Goal: Task Accomplishment & Management: Complete application form

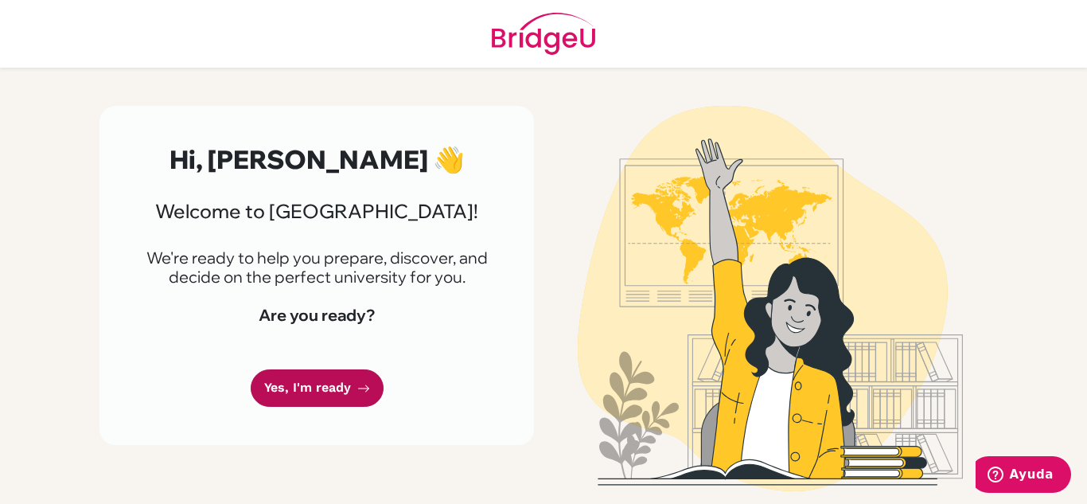
click at [364, 396] on link "Yes, I'm ready" at bounding box center [317, 387] width 133 height 37
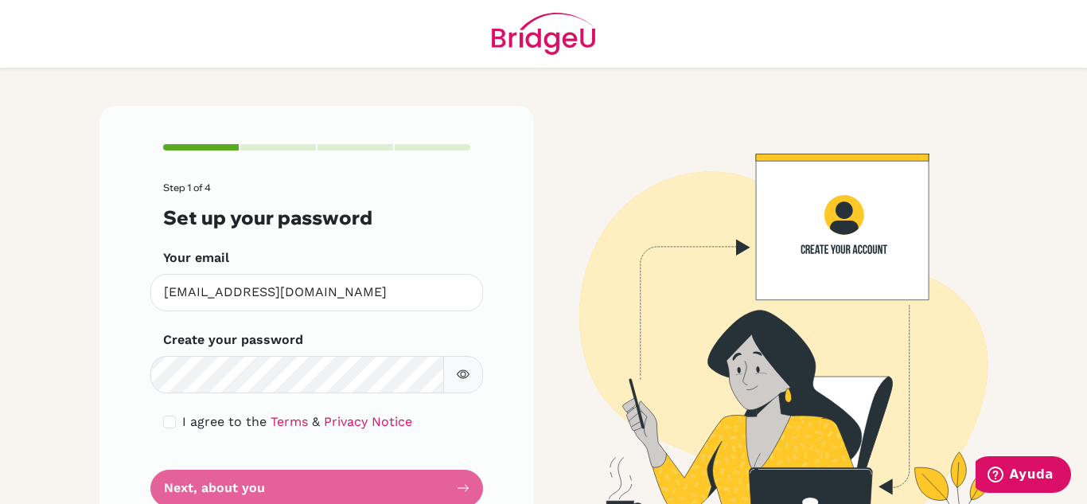
click at [457, 376] on icon "button" at bounding box center [463, 374] width 13 height 13
click at [457, 370] on icon "button" at bounding box center [463, 374] width 13 height 13
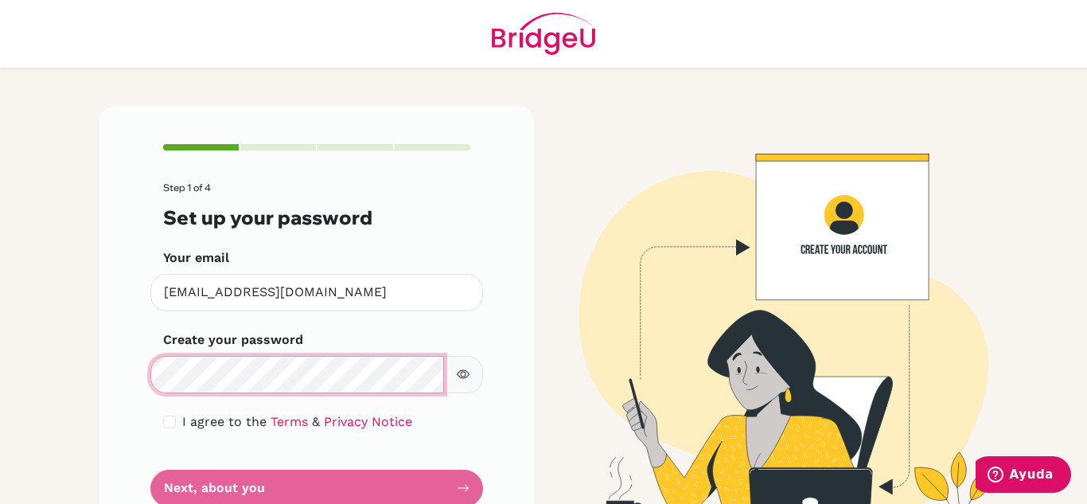
scroll to position [54, 0]
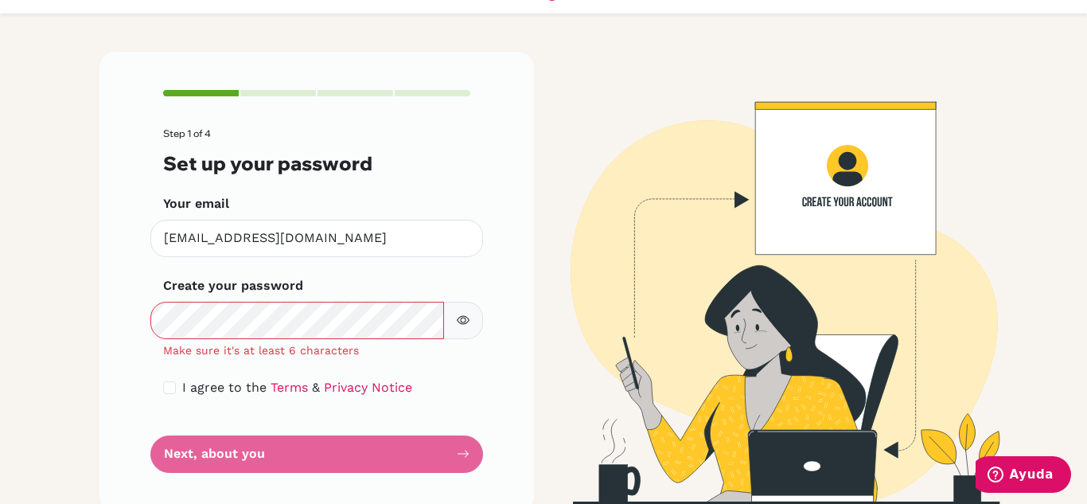
click at [449, 321] on button "button" at bounding box center [463, 320] width 40 height 37
click at [457, 322] on icon "button" at bounding box center [463, 320] width 13 height 13
click at [474, 316] on button "button" at bounding box center [463, 320] width 40 height 37
click at [466, 329] on button "button" at bounding box center [463, 320] width 40 height 37
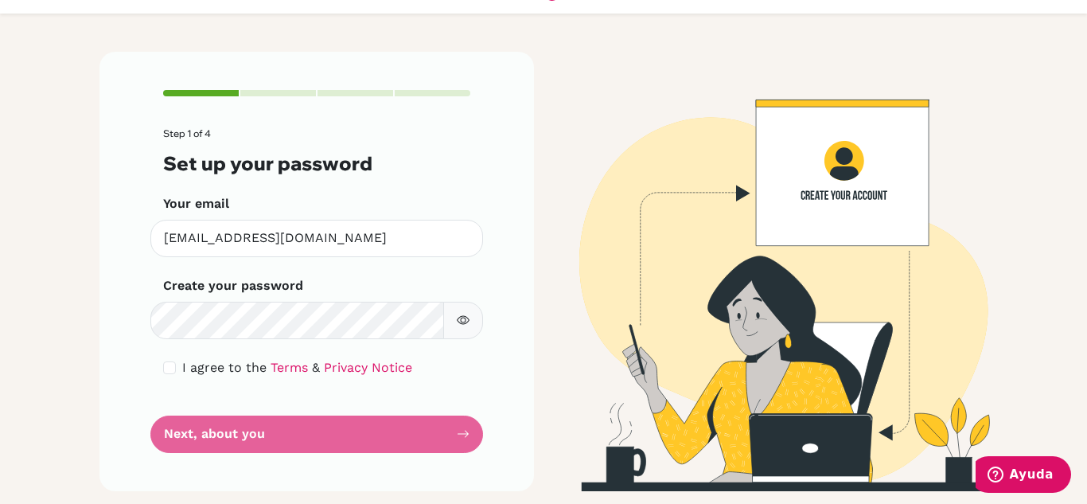
click at [459, 329] on button "button" at bounding box center [463, 320] width 40 height 37
click at [458, 326] on icon "button" at bounding box center [463, 320] width 13 height 13
click at [415, 419] on form "Step 1 of 4 Set up your password Your email [EMAIL_ADDRESS][DOMAIN_NAME] Invali…" at bounding box center [316, 290] width 307 height 325
click at [413, 446] on form "Step 1 of 4 Set up your password Your email [EMAIL_ADDRESS][DOMAIN_NAME] Invali…" at bounding box center [316, 290] width 307 height 325
click at [411, 439] on form "Step 1 of 4 Set up your password Your email [EMAIL_ADDRESS][DOMAIN_NAME] Invali…" at bounding box center [316, 290] width 307 height 325
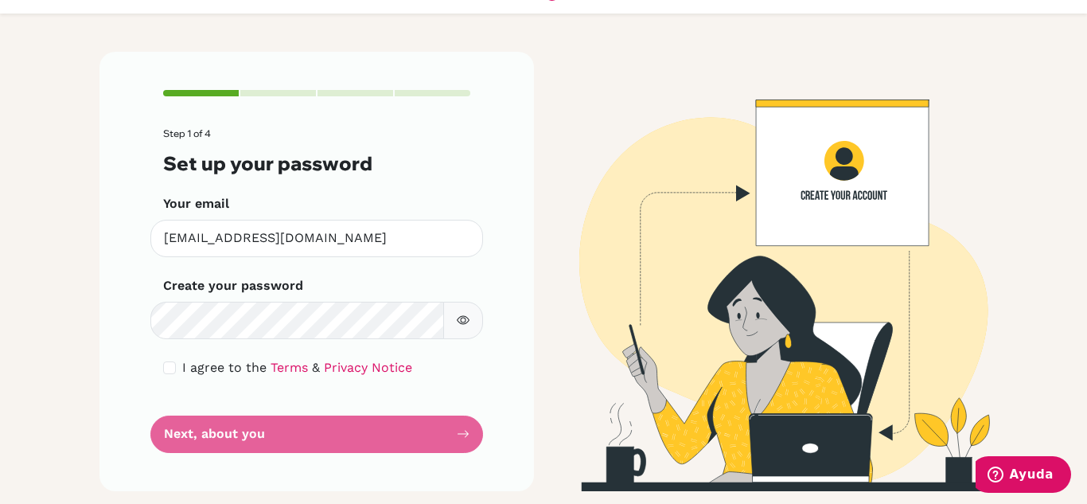
click at [392, 432] on form "Step 1 of 4 Set up your password Your email [EMAIL_ADDRESS][DOMAIN_NAME] Invali…" at bounding box center [316, 290] width 307 height 325
click at [403, 425] on form "Step 1 of 4 Set up your password Your email [EMAIL_ADDRESS][DOMAIN_NAME] Invali…" at bounding box center [316, 290] width 307 height 325
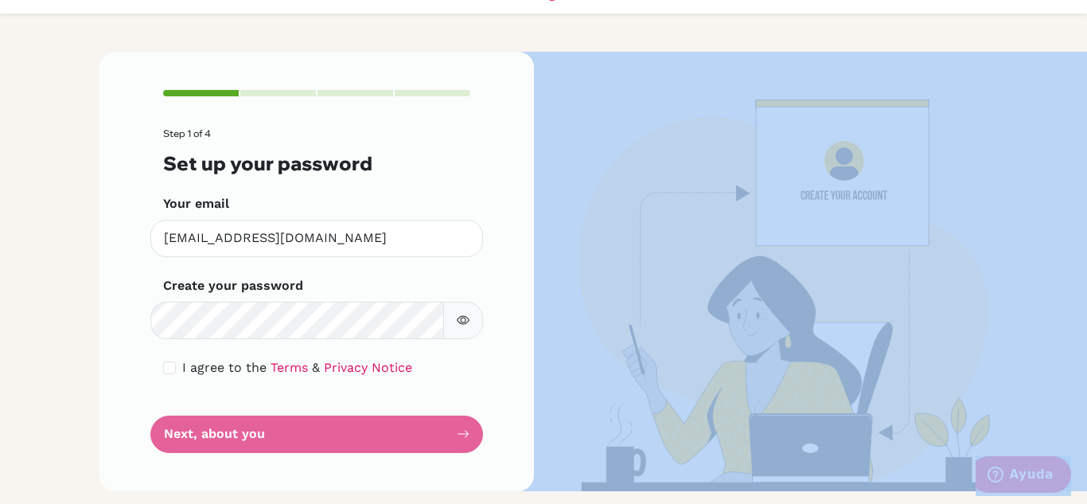
click at [403, 425] on form "Step 1 of 4 Set up your password Your email [EMAIL_ADDRESS][DOMAIN_NAME] Invali…" at bounding box center [316, 290] width 307 height 325
click at [459, 446] on form "Step 1 of 4 Set up your password Your email [EMAIL_ADDRESS][DOMAIN_NAME] Invali…" at bounding box center [316, 290] width 307 height 325
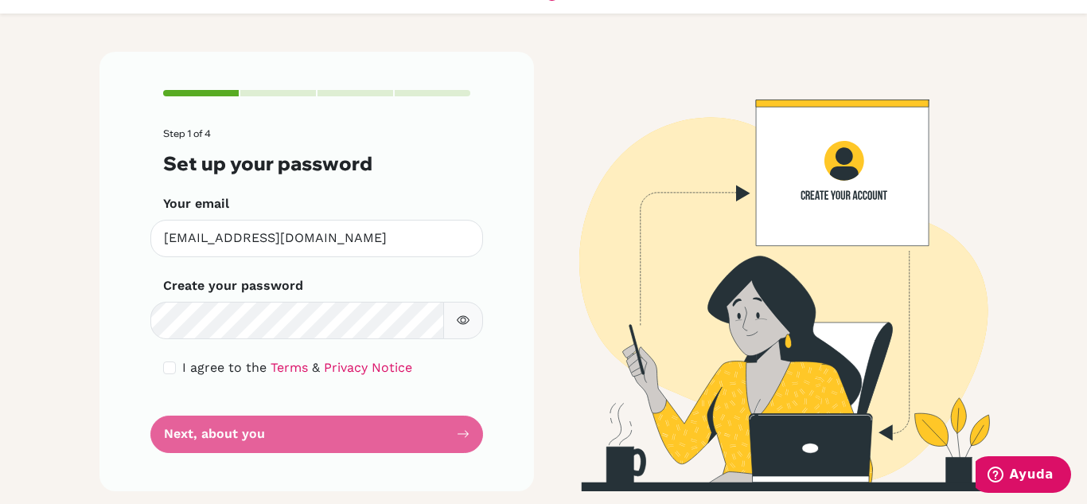
click at [456, 435] on form "Step 1 of 4 Set up your password Your email [EMAIL_ADDRESS][DOMAIN_NAME] Invali…" at bounding box center [316, 290] width 307 height 325
click at [452, 439] on form "Step 1 of 4 Set up your password Your email [EMAIL_ADDRESS][DOMAIN_NAME] Invali…" at bounding box center [316, 290] width 307 height 325
click at [444, 438] on form "Step 1 of 4 Set up your password Your email [EMAIL_ADDRESS][DOMAIN_NAME] Invali…" at bounding box center [316, 290] width 307 height 325
click at [428, 437] on form "Step 1 of 4 Set up your password Your email [EMAIL_ADDRESS][DOMAIN_NAME] Invali…" at bounding box center [316, 290] width 307 height 325
click at [413, 435] on form "Step 1 of 4 Set up your password Your email [EMAIL_ADDRESS][DOMAIN_NAME] Invali…" at bounding box center [316, 290] width 307 height 325
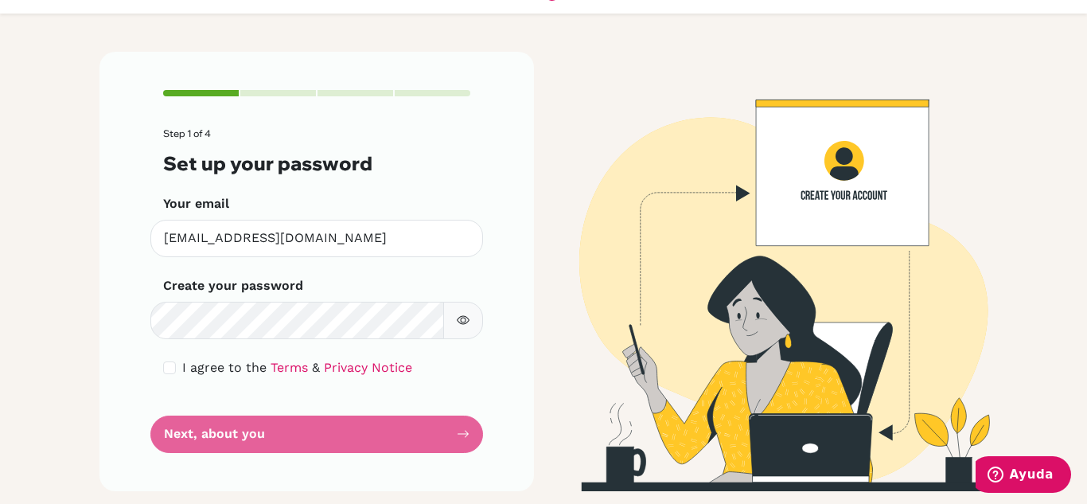
click at [397, 453] on div "Step 1 of 4 Set up your password Your email [EMAIL_ADDRESS][DOMAIN_NAME] Invali…" at bounding box center [316, 271] width 435 height 439
click at [396, 435] on form "Step 1 of 4 Set up your password Your email [EMAIL_ADDRESS][DOMAIN_NAME] Invali…" at bounding box center [316, 290] width 307 height 325
click at [395, 430] on form "Step 1 of 4 Set up your password Your email [EMAIL_ADDRESS][DOMAIN_NAME] Invali…" at bounding box center [316, 290] width 307 height 325
click at [275, 359] on label "I agree to the Terms & Privacy Notice" at bounding box center [297, 367] width 230 height 19
click at [273, 367] on link "Terms" at bounding box center [289, 367] width 37 height 15
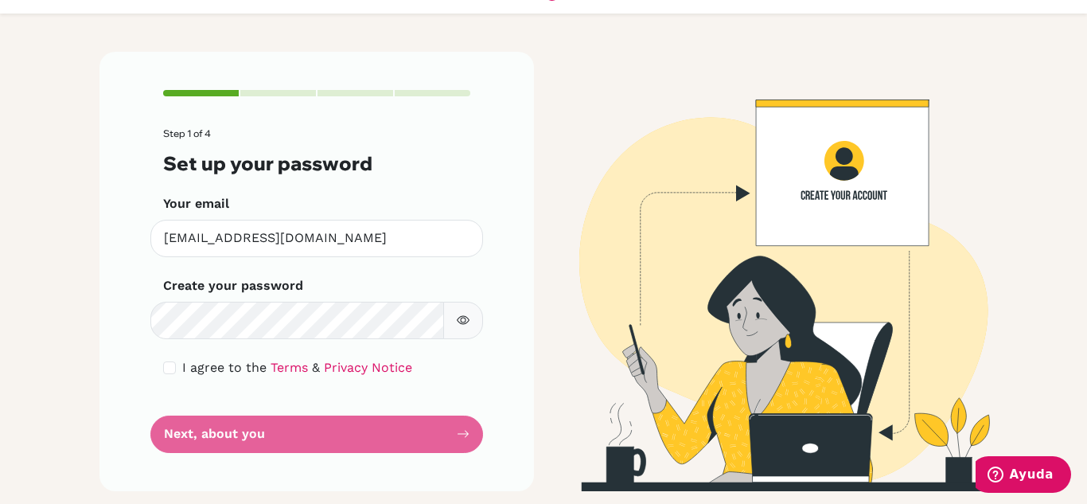
click at [271, 461] on div "Step 1 of 4 Set up your password Your email [EMAIL_ADDRESS][DOMAIN_NAME] Invali…" at bounding box center [316, 271] width 435 height 439
click at [265, 446] on form "Step 1 of 4 Set up your password Your email [EMAIL_ADDRESS][DOMAIN_NAME] Invali…" at bounding box center [316, 290] width 307 height 325
click at [267, 426] on form "Step 1 of 4 Set up your password Your email [EMAIL_ADDRESS][DOMAIN_NAME] Invali…" at bounding box center [316, 290] width 307 height 325
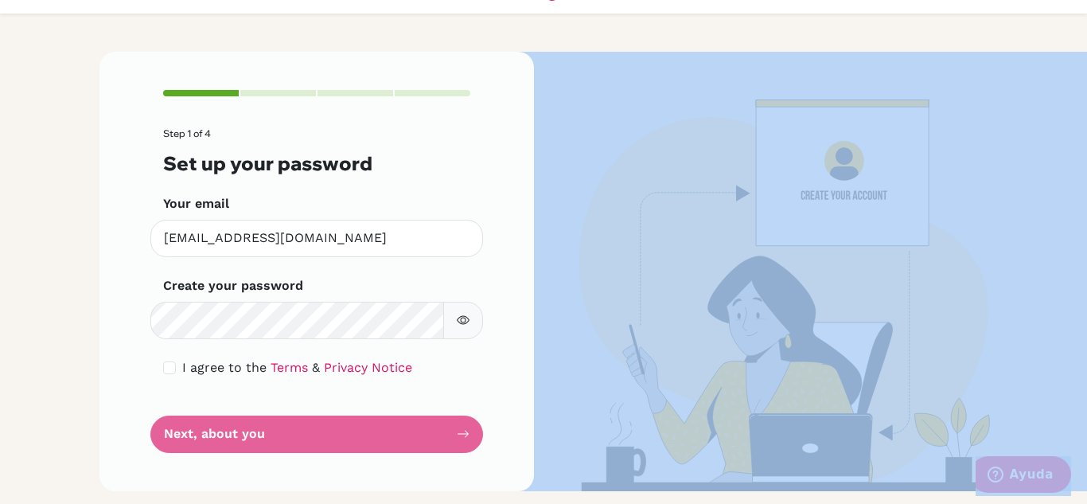
click at [267, 426] on form "Step 1 of 4 Set up your password Your email [EMAIL_ADDRESS][DOMAIN_NAME] Invali…" at bounding box center [316, 290] width 307 height 325
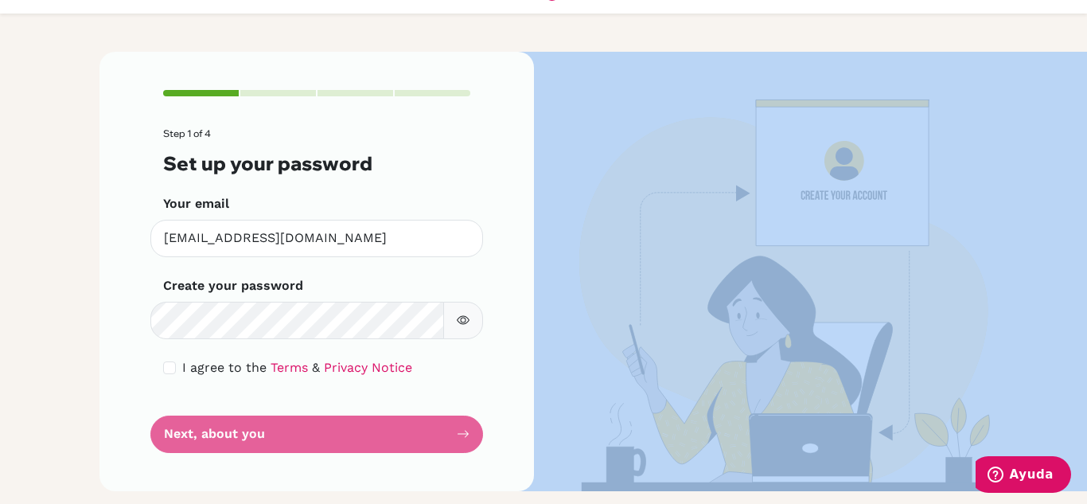
click at [267, 426] on form "Step 1 of 4 Set up your password Your email [EMAIL_ADDRESS][DOMAIN_NAME] Invali…" at bounding box center [316, 290] width 307 height 325
click at [356, 428] on form "Step 1 of 4 Set up your password Your email [EMAIL_ADDRESS][DOMAIN_NAME] Invali…" at bounding box center [316, 290] width 307 height 325
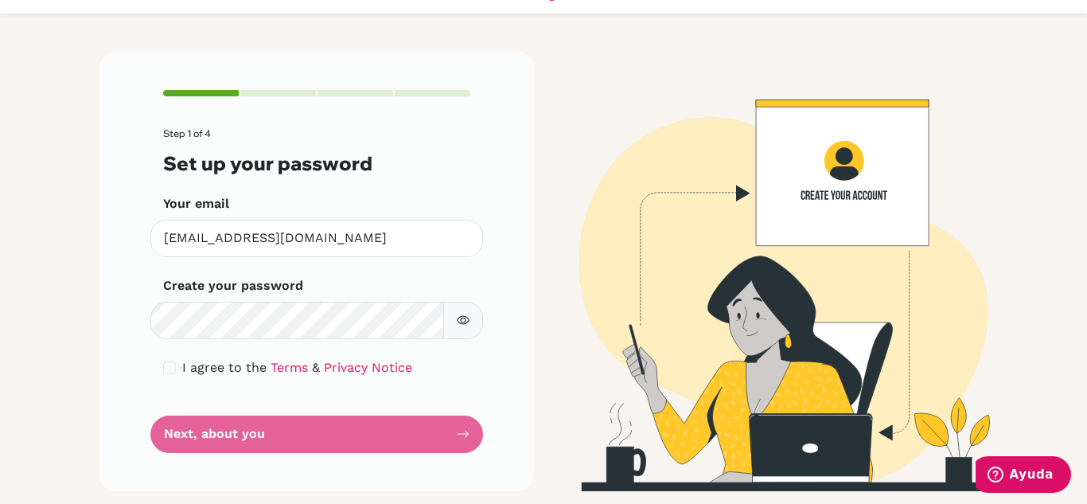
click at [370, 418] on form "Step 1 of 4 Set up your password Your email [EMAIL_ADDRESS][DOMAIN_NAME] Invali…" at bounding box center [316, 290] width 307 height 325
click at [379, 422] on form "Step 1 of 4 Set up your password Your email [EMAIL_ADDRESS][DOMAIN_NAME] Invali…" at bounding box center [316, 290] width 307 height 325
click at [380, 435] on form "Step 1 of 4 Set up your password Your email [EMAIL_ADDRESS][DOMAIN_NAME] Invali…" at bounding box center [316, 290] width 307 height 325
click at [387, 431] on form "Step 1 of 4 Set up your password Your email [EMAIL_ADDRESS][DOMAIN_NAME] Invali…" at bounding box center [316, 290] width 307 height 325
click at [400, 433] on form "Step 1 of 4 Set up your password Your email [EMAIL_ADDRESS][DOMAIN_NAME] Invali…" at bounding box center [316, 290] width 307 height 325
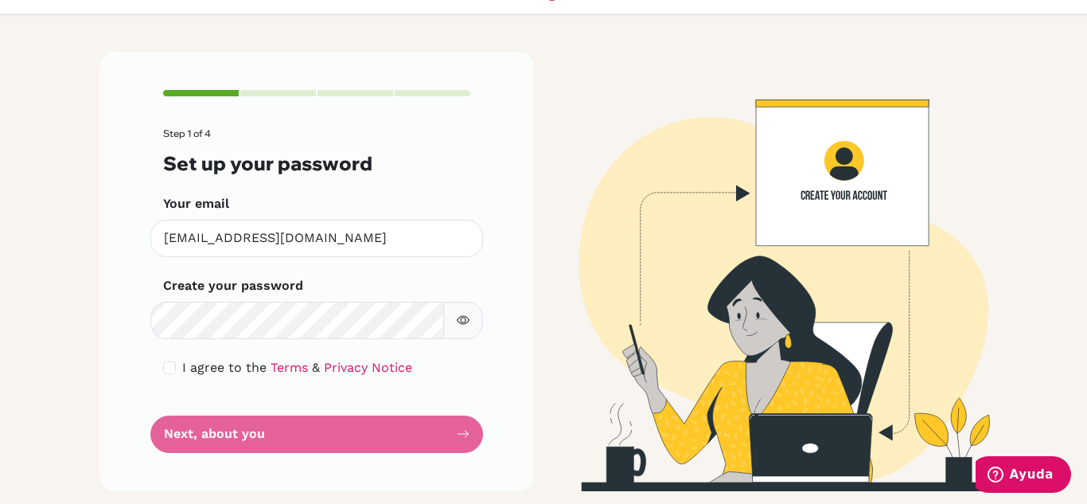
click at [358, 450] on form "Step 1 of 4 Set up your password Your email [EMAIL_ADDRESS][DOMAIN_NAME] Invali…" at bounding box center [316, 290] width 307 height 325
click at [363, 433] on form "Step 1 of 4 Set up your password Your email [EMAIL_ADDRESS][DOMAIN_NAME] Invali…" at bounding box center [316, 290] width 307 height 325
drag, startPoint x: 382, startPoint y: 438, endPoint x: 354, endPoint y: 444, distance: 28.6
click at [354, 444] on form "Step 1 of 4 Set up your password Your email [EMAIL_ADDRESS][DOMAIN_NAME] Invali…" at bounding box center [316, 290] width 307 height 325
click at [258, 461] on div "Step 1 of 4 Set up your password Your email [EMAIL_ADDRESS][DOMAIN_NAME] Invali…" at bounding box center [316, 271] width 435 height 439
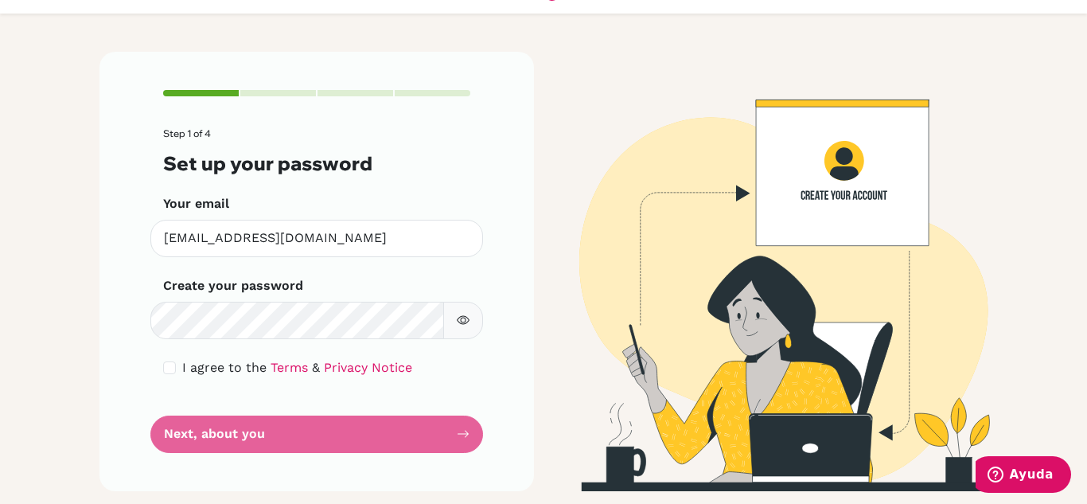
click at [267, 434] on form "Step 1 of 4 Set up your password Your email [EMAIL_ADDRESS][DOMAIN_NAME] Invali…" at bounding box center [316, 290] width 307 height 325
click at [338, 405] on form "Step 1 of 4 Set up your password Your email [EMAIL_ADDRESS][DOMAIN_NAME] Invali…" at bounding box center [316, 290] width 307 height 325
click at [406, 420] on form "Step 1 of 4 Set up your password Your email [EMAIL_ADDRESS][DOMAIN_NAME] Invali…" at bounding box center [316, 290] width 307 height 325
click at [418, 434] on form "Step 1 of 4 Set up your password Your email [EMAIL_ADDRESS][DOMAIN_NAME] Invali…" at bounding box center [316, 290] width 307 height 325
click at [407, 436] on form "Step 1 of 4 Set up your password Your email [EMAIL_ADDRESS][DOMAIN_NAME] Invali…" at bounding box center [316, 290] width 307 height 325
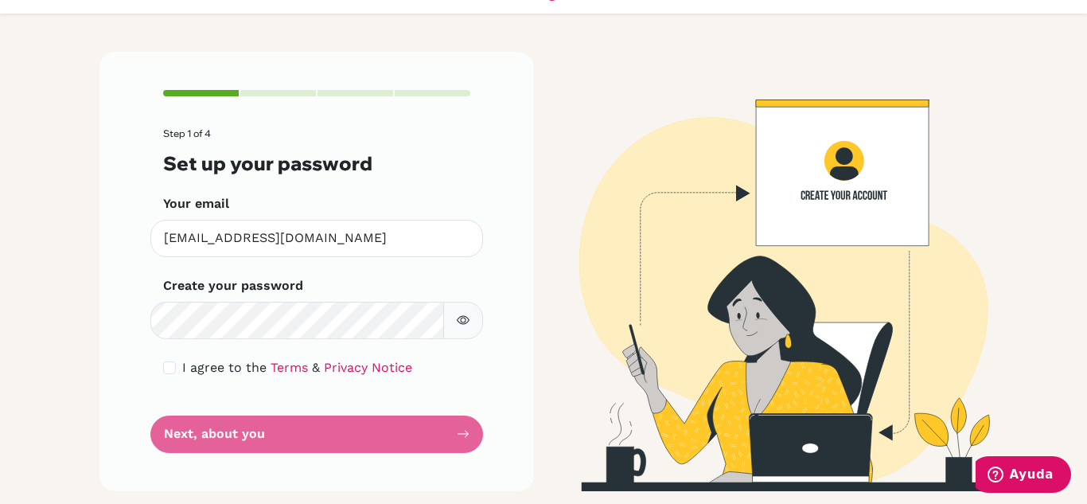
click at [404, 396] on form "Step 1 of 4 Set up your password Your email [EMAIL_ADDRESS][DOMAIN_NAME] Invali…" at bounding box center [316, 290] width 307 height 325
click at [370, 462] on div "Step 1 of 4 Set up your password Your email [EMAIL_ADDRESS][DOMAIN_NAME] Invali…" at bounding box center [316, 271] width 435 height 439
click at [364, 440] on form "Step 1 of 4 Set up your password Your email [EMAIL_ADDRESS][DOMAIN_NAME] Invali…" at bounding box center [316, 290] width 307 height 325
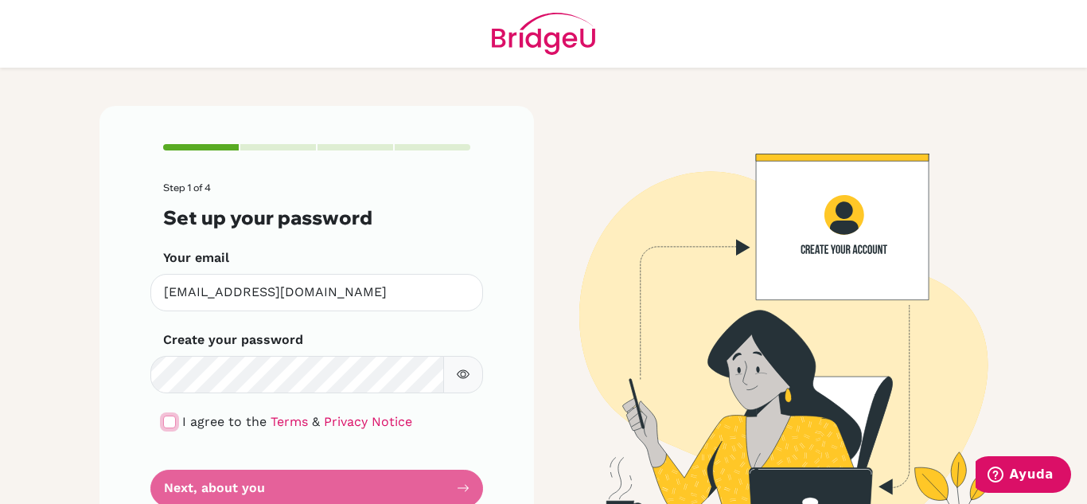
click at [163, 426] on input "checkbox" at bounding box center [169, 421] width 13 height 13
checkbox input "true"
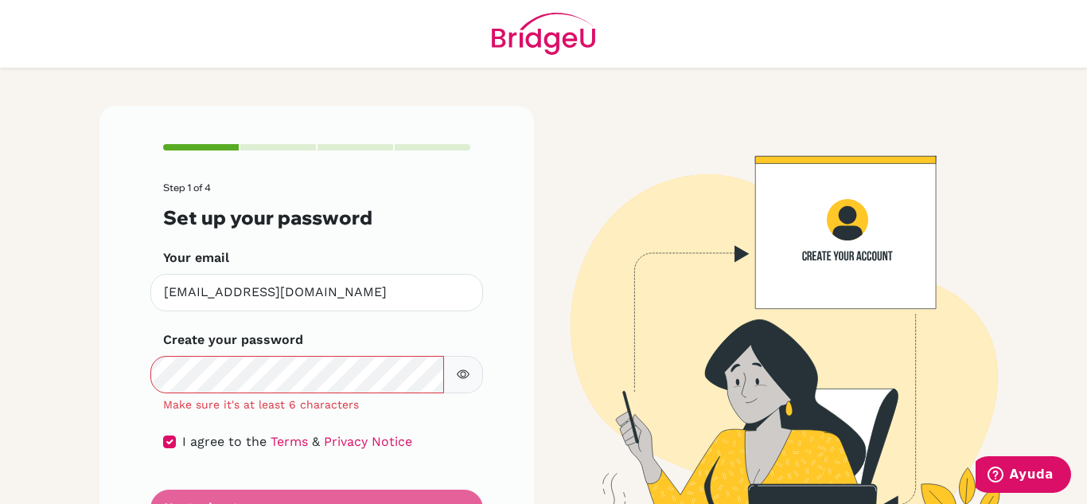
click at [465, 366] on button "button" at bounding box center [463, 374] width 40 height 37
click at [458, 382] on button "button" at bounding box center [463, 374] width 40 height 37
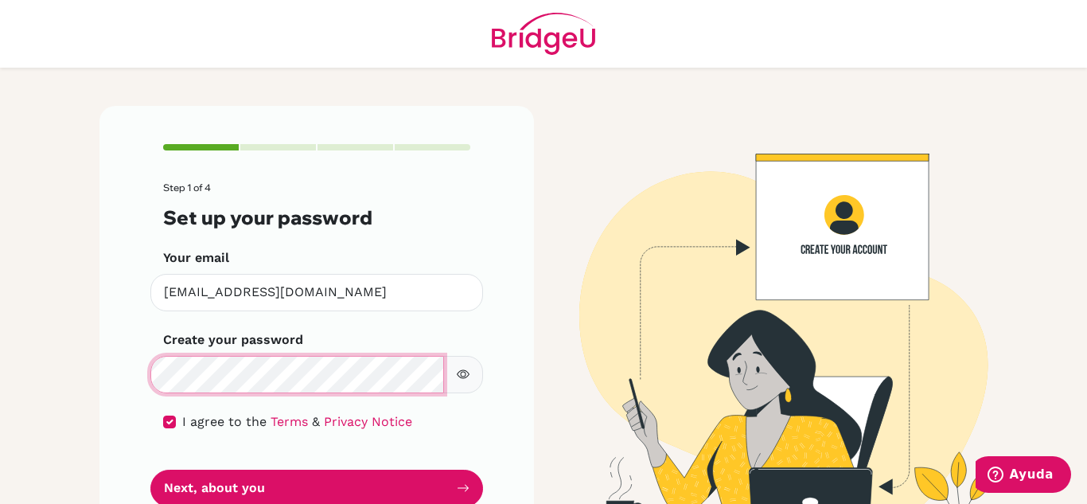
click at [150, 470] on button "Next, about you" at bounding box center [316, 488] width 333 height 37
